Goal: Task Accomplishment & Management: Manage account settings

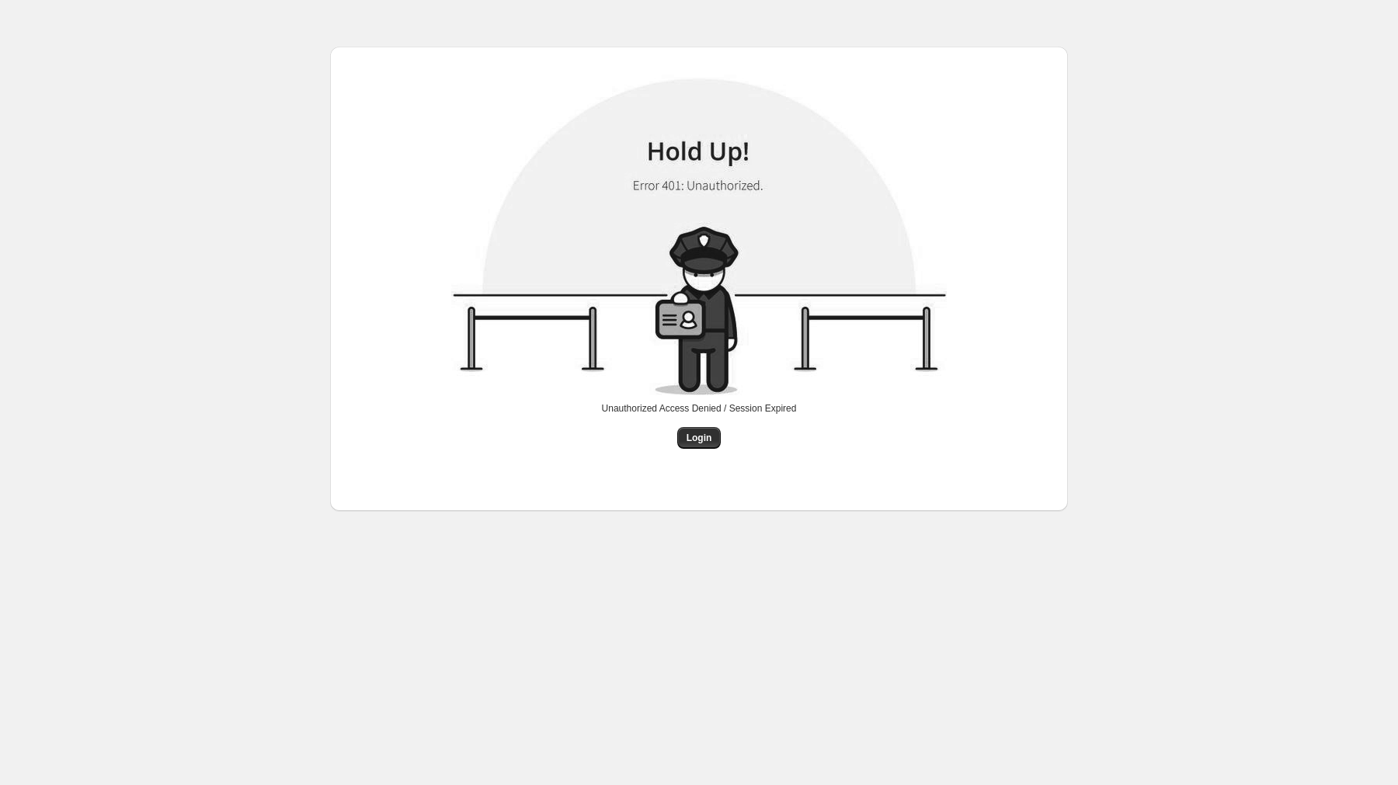
click at [718, 448] on div "Login" at bounding box center [699, 438] width 44 height 22
click at [702, 442] on span "Login" at bounding box center [700, 438] width 26 height 12
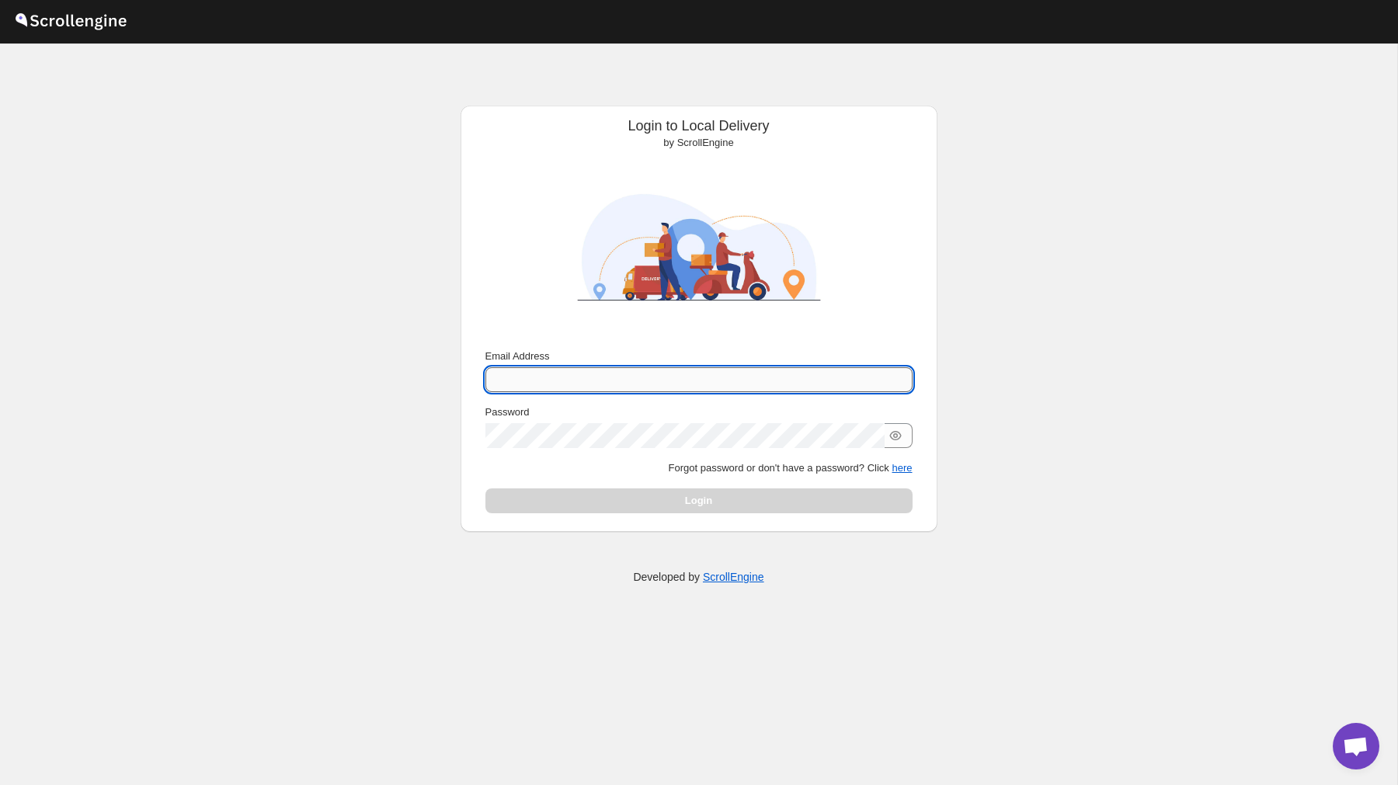
click at [674, 372] on input "Email Address" at bounding box center [698, 379] width 427 height 25
type input "[PERSON_NAME][EMAIL_ADDRESS][DOMAIN_NAME]"
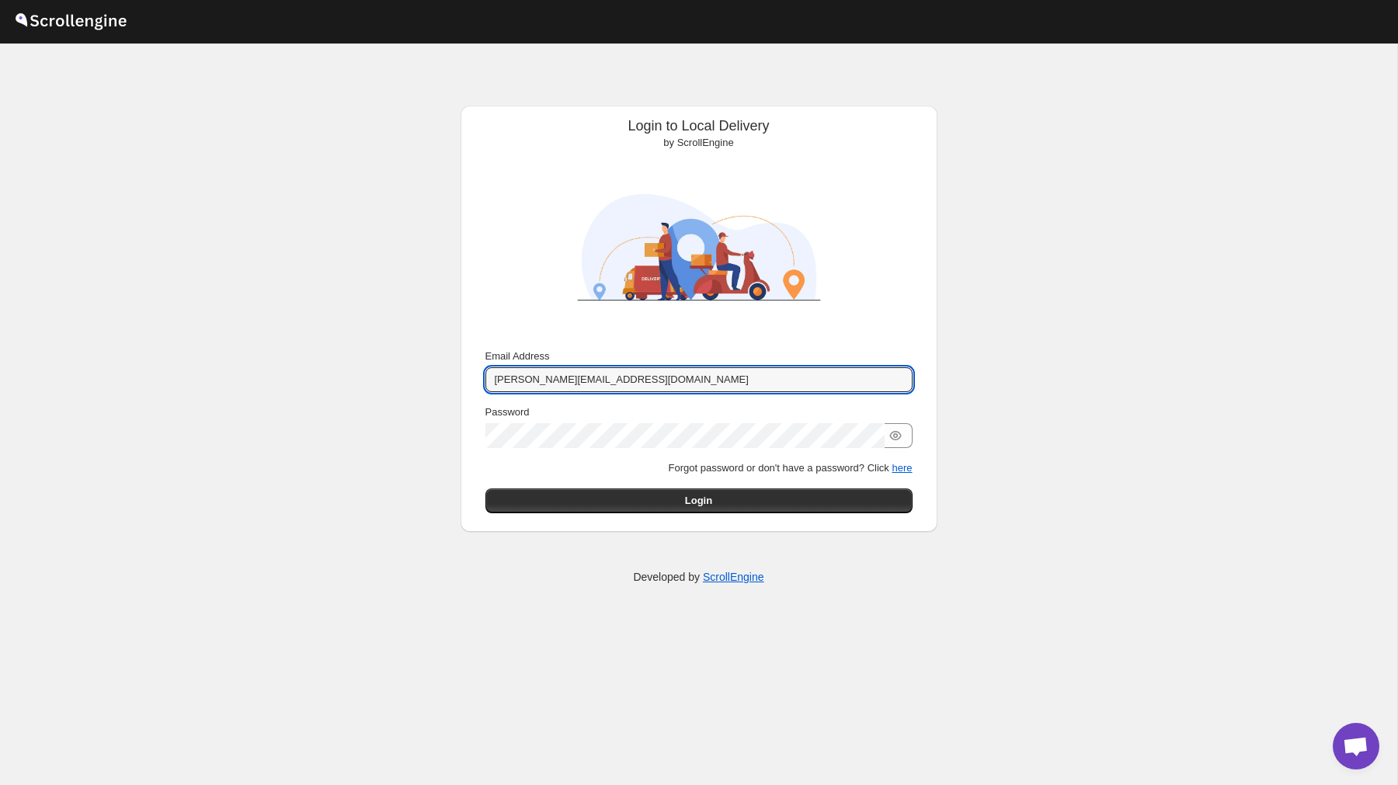
click at [685, 485] on div "Email Address [PERSON_NAME][EMAIL_ADDRESS][DOMAIN_NAME] Password Forgot passwor…" at bounding box center [698, 431] width 427 height 165
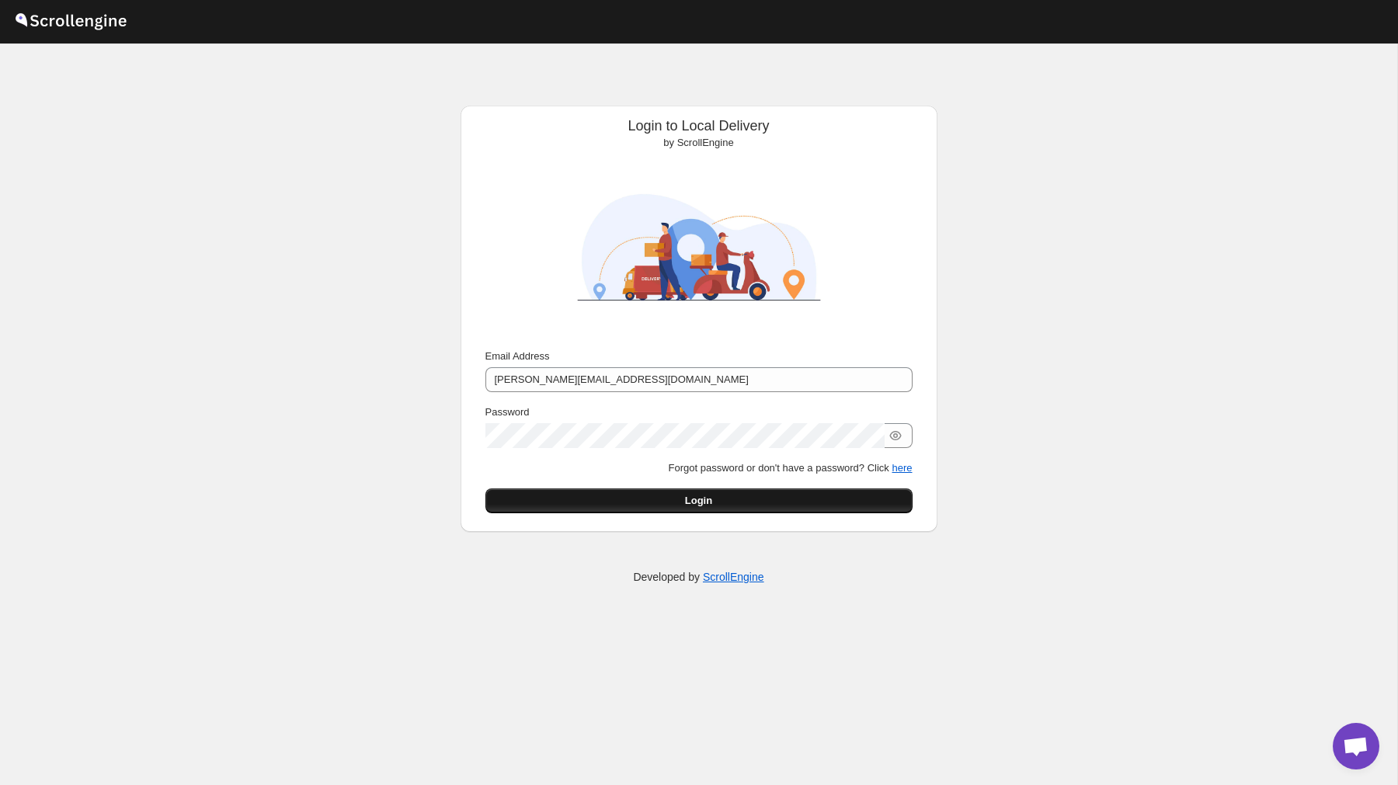
click at [699, 504] on span "Login" at bounding box center [698, 501] width 27 height 16
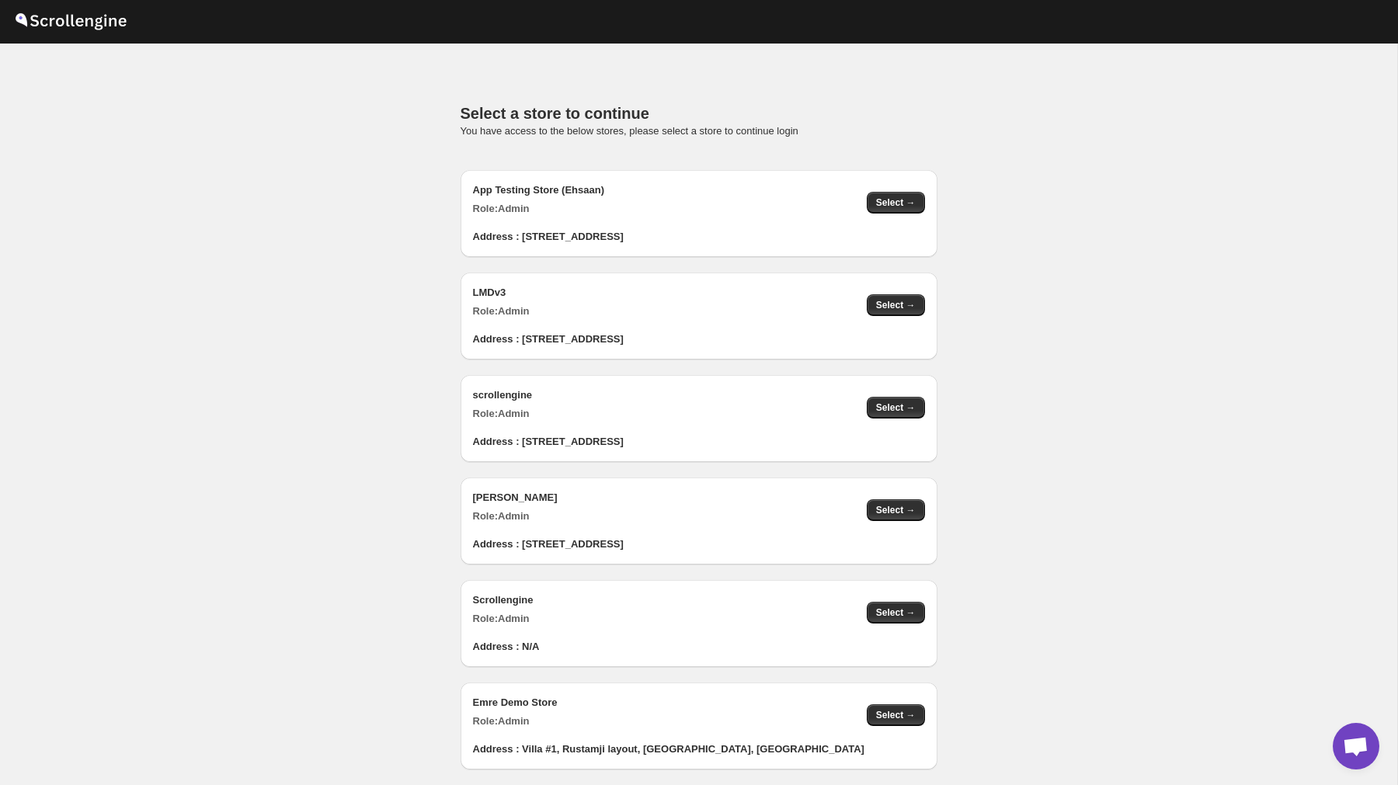
scroll to position [1540, 0]
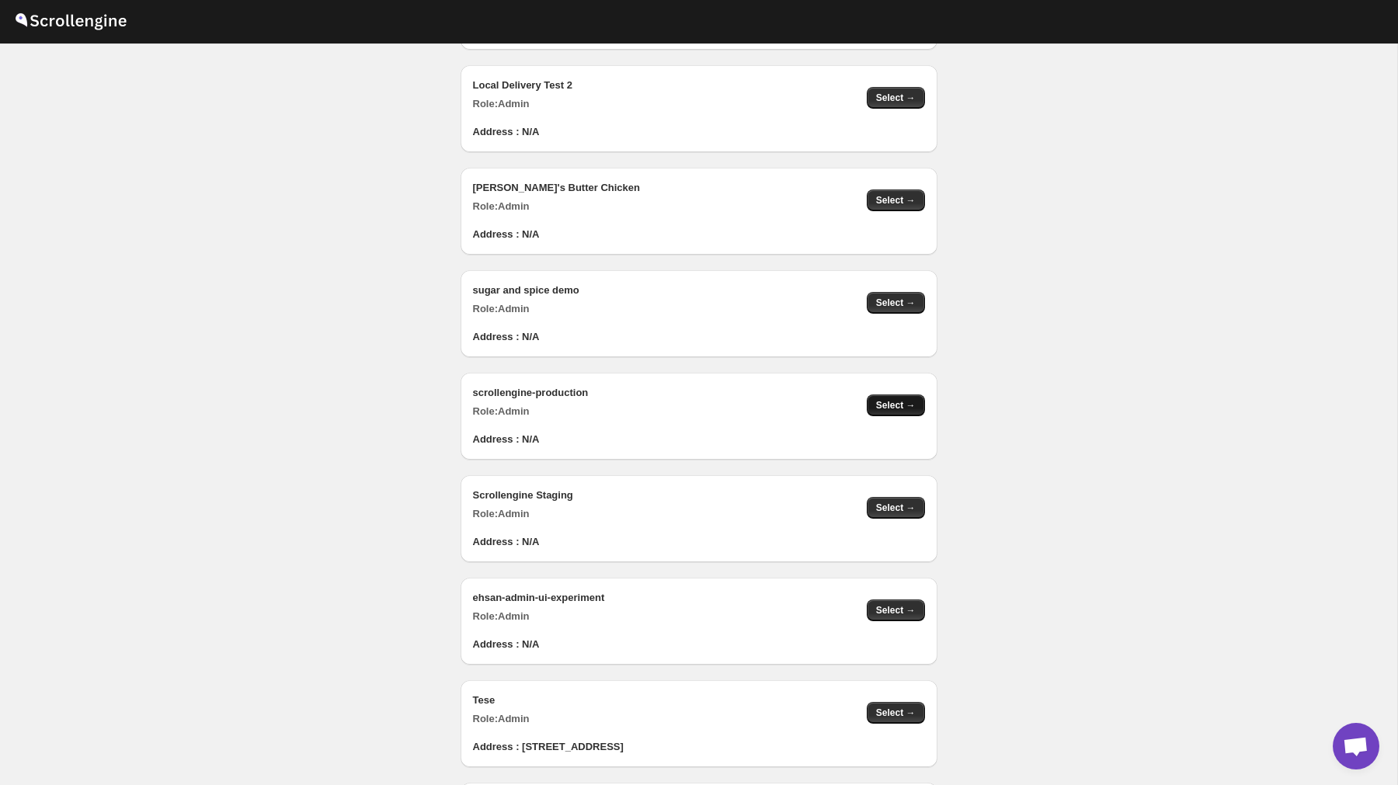
click at [888, 408] on span "Select →" at bounding box center [896, 405] width 40 height 12
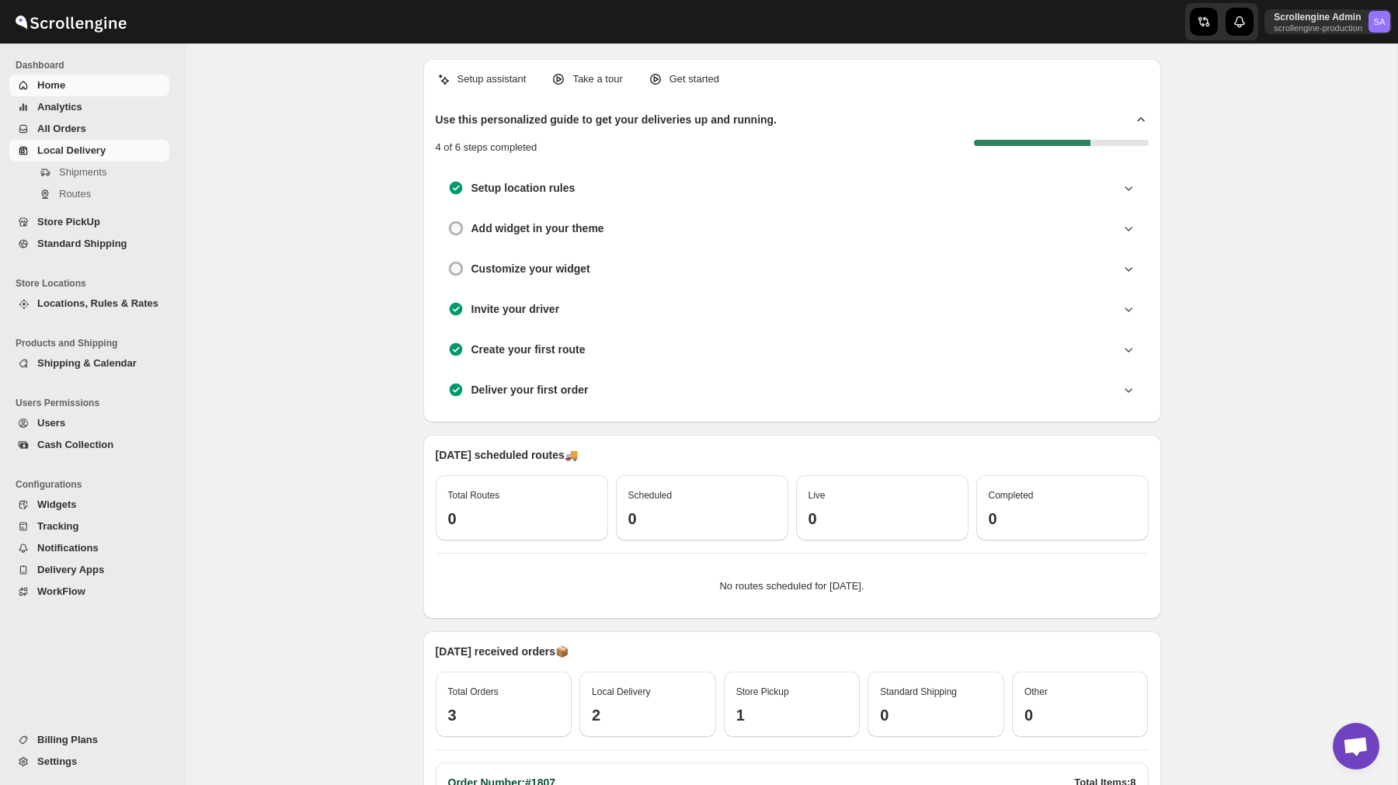
click at [86, 155] on span "Local Delivery" at bounding box center [71, 150] width 68 height 12
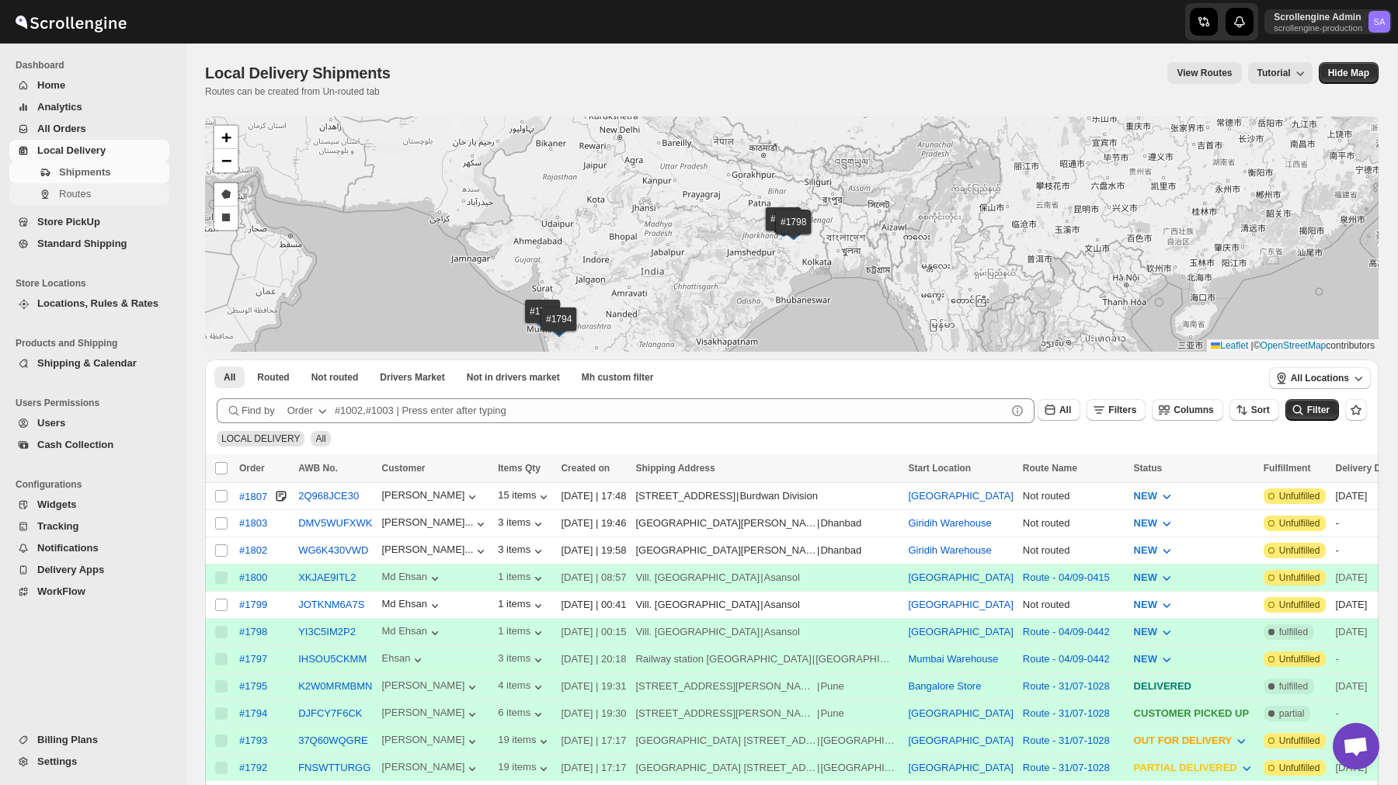
click at [115, 197] on span "Routes" at bounding box center [112, 194] width 107 height 16
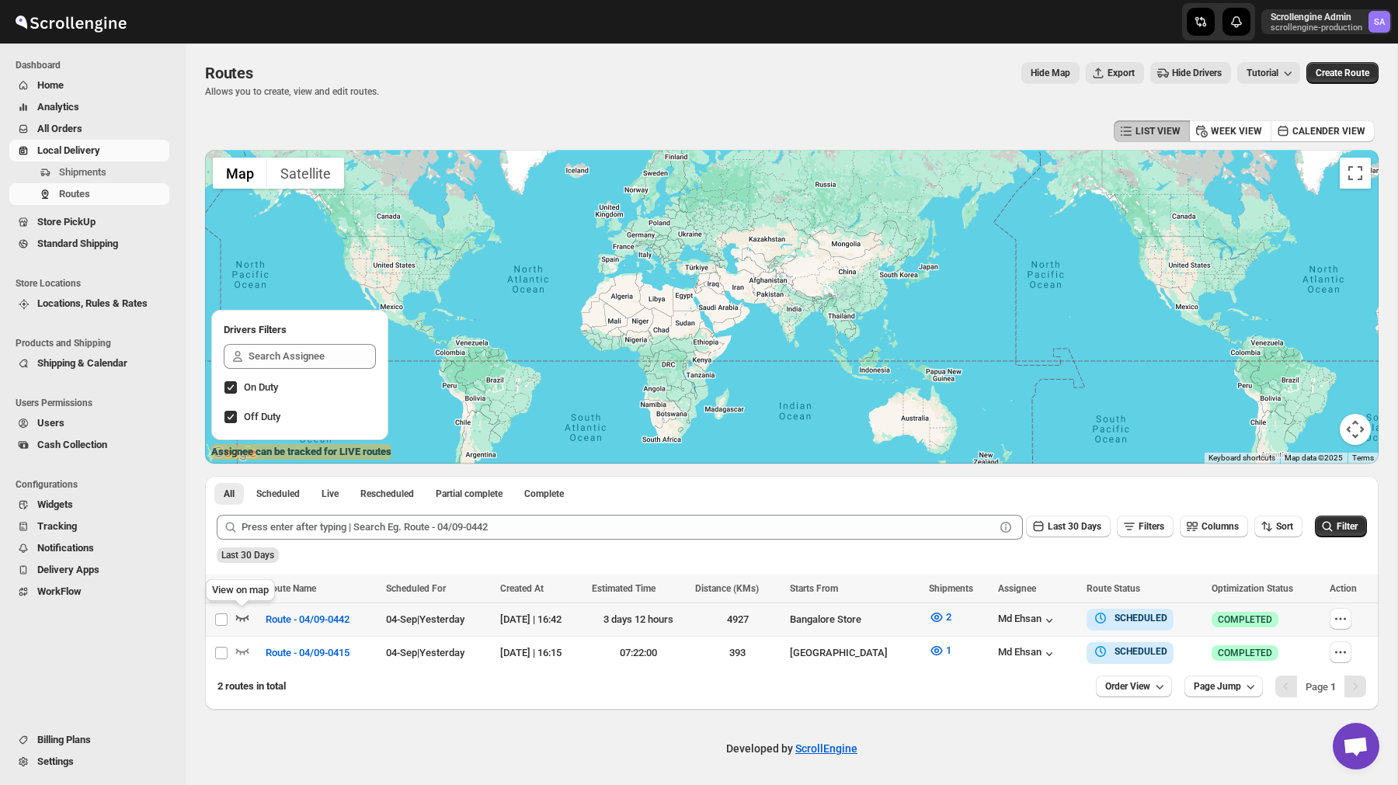
click at [241, 622] on icon "button" at bounding box center [243, 618] width 16 height 16
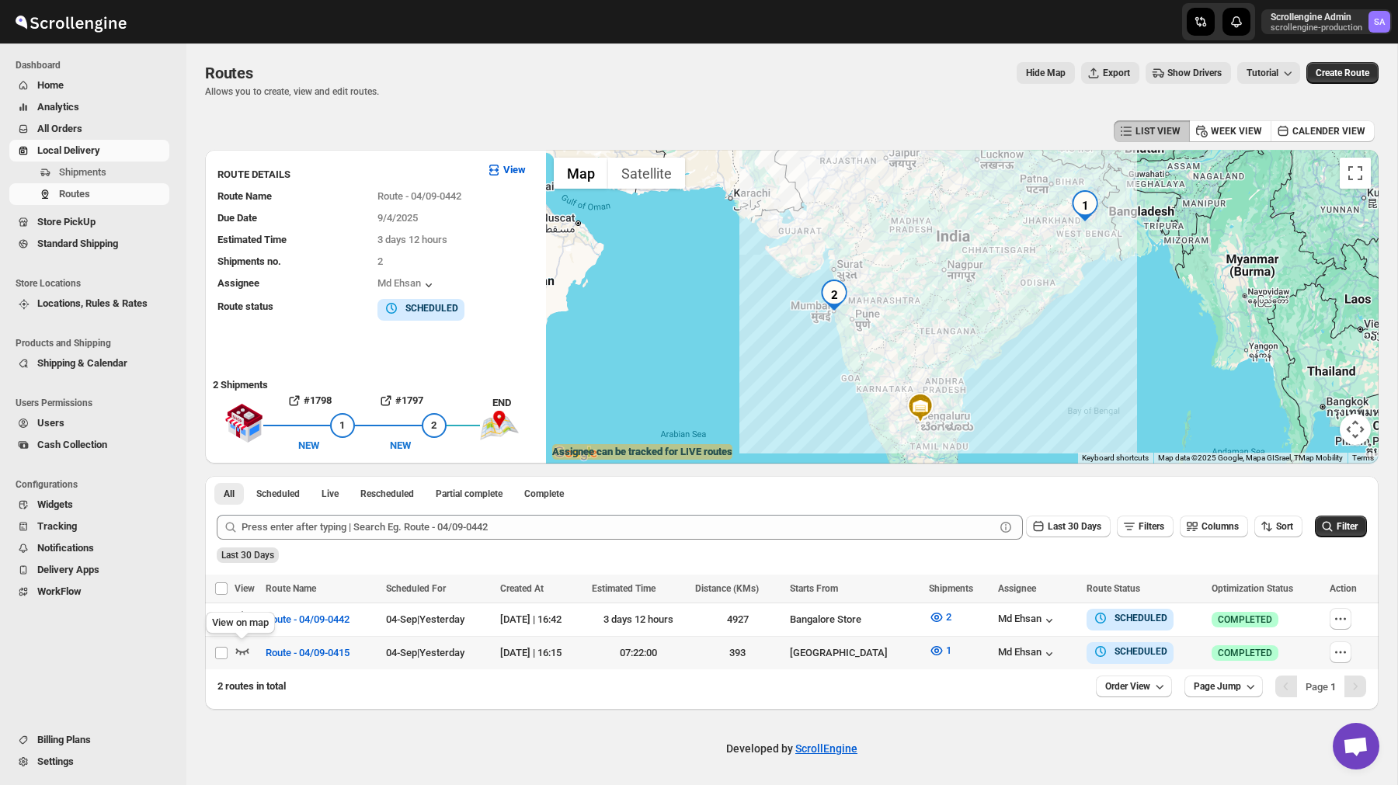
click at [237, 650] on icon "button" at bounding box center [242, 652] width 13 height 6
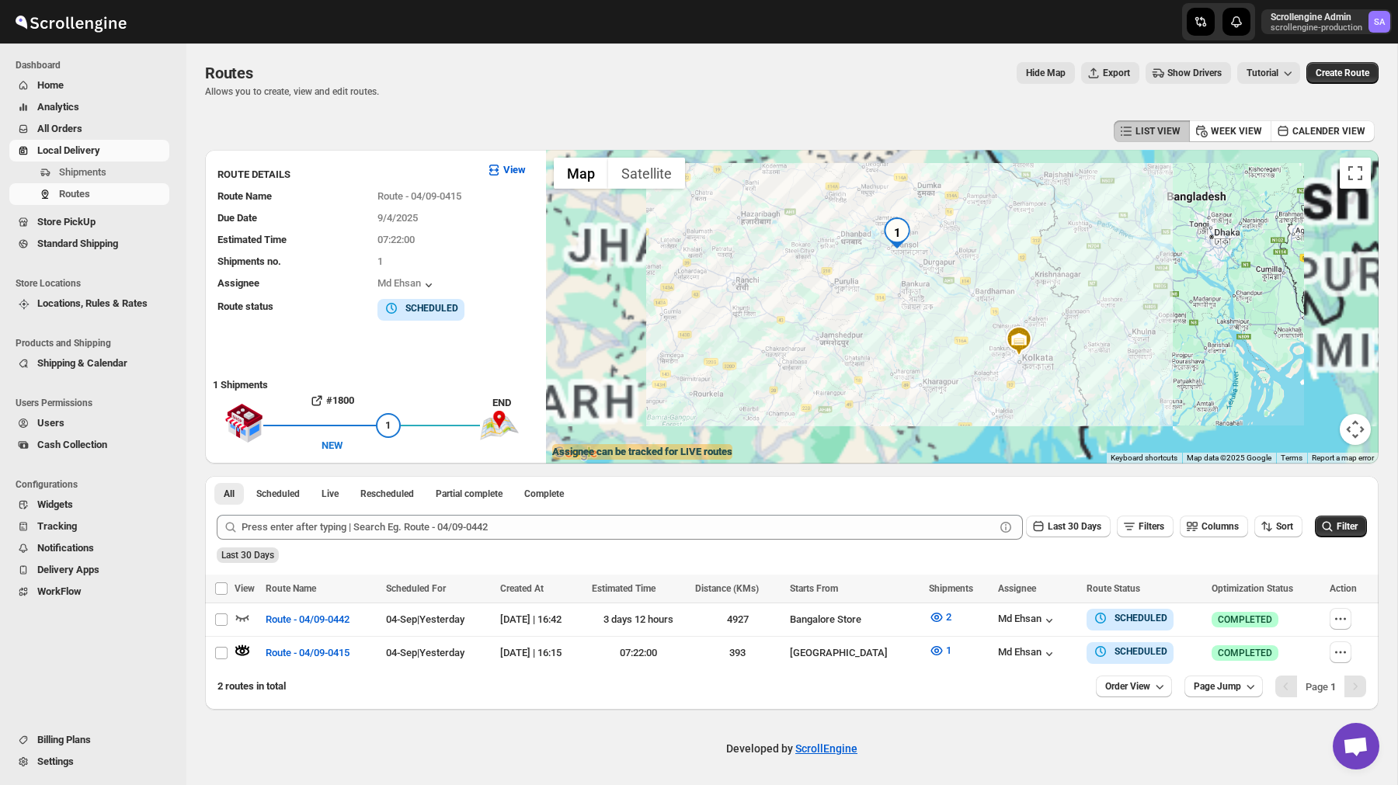
click at [104, 217] on span "Store PickUp" at bounding box center [101, 222] width 129 height 16
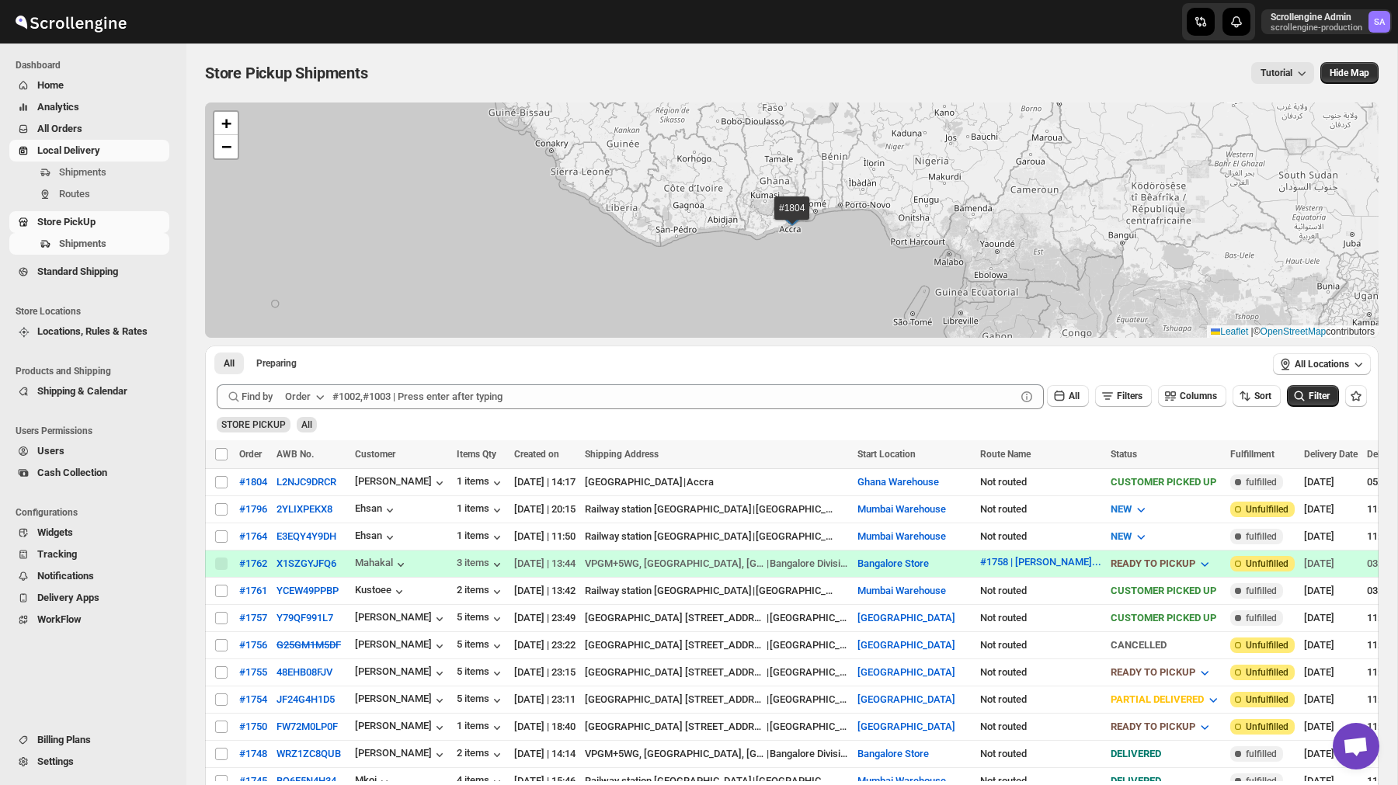
click at [85, 155] on span "Local Delivery" at bounding box center [68, 150] width 63 height 12
